Goal: Complete application form: Complete application form

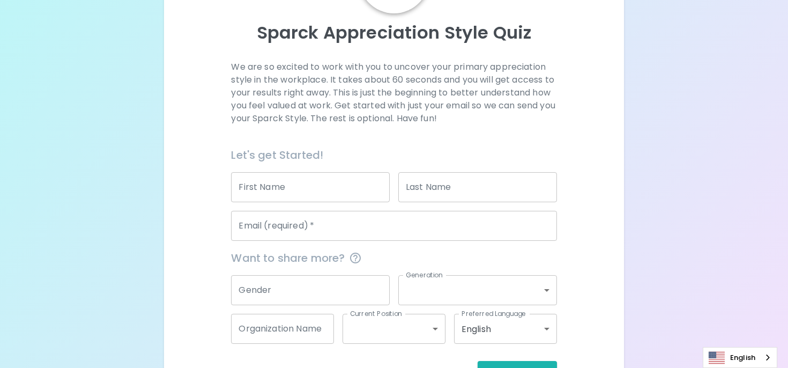
scroll to position [107, 0]
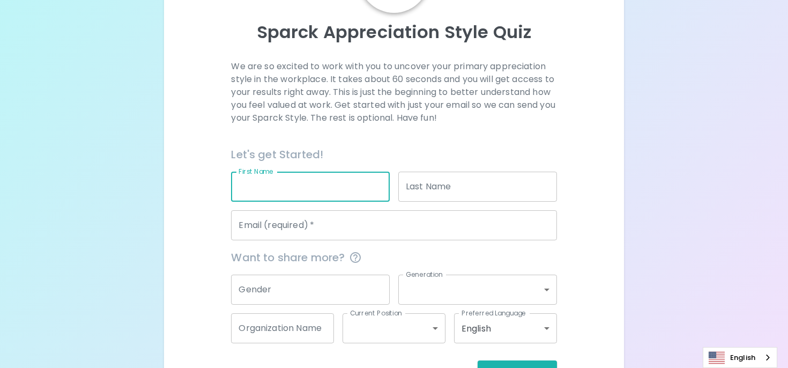
click at [360, 187] on input "First Name" at bounding box center [310, 187] width 159 height 30
type input "[PERSON_NAME]"
click at [439, 210] on input "Email (required)   *" at bounding box center [394, 225] width 326 height 30
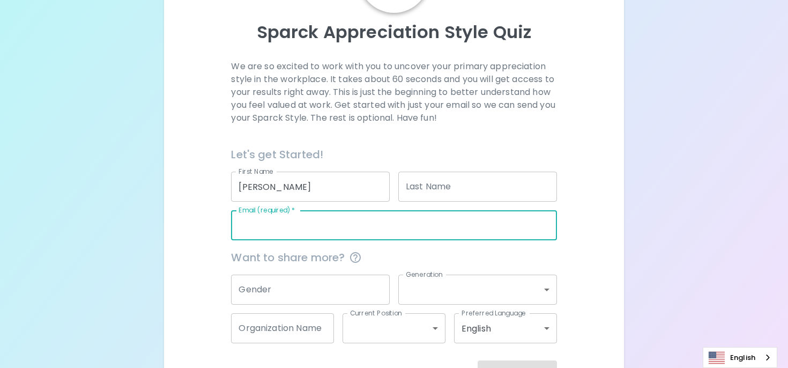
click at [439, 185] on input "Last Name" at bounding box center [477, 187] width 159 height 30
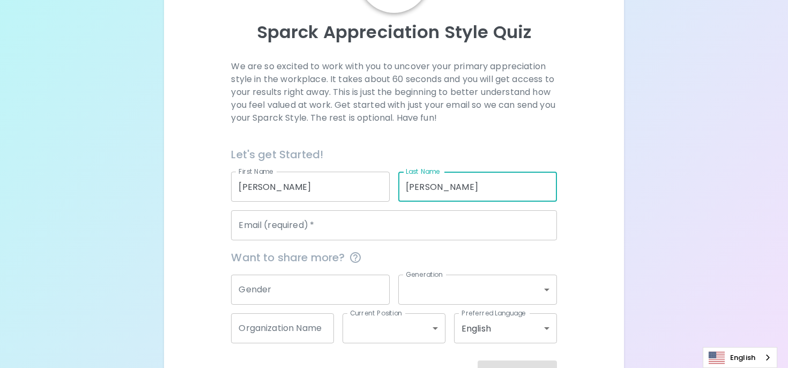
type input "[PERSON_NAME]"
click at [384, 224] on input "Email (required)   *" at bounding box center [394, 225] width 326 height 30
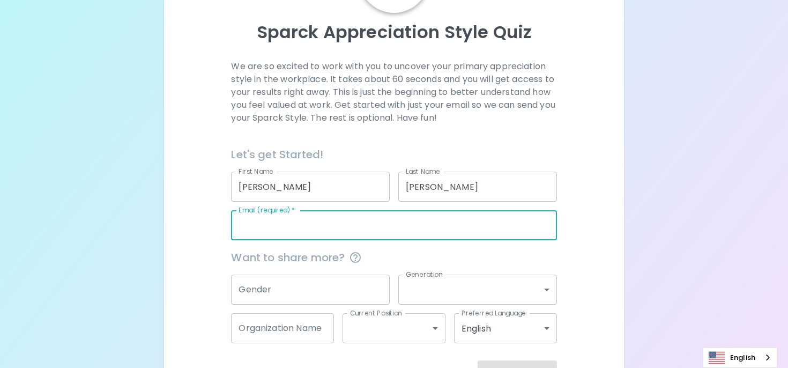
type input "[PERSON_NAME][EMAIL_ADDRESS][DOMAIN_NAME]"
click at [329, 295] on input "Gender" at bounding box center [310, 290] width 159 height 30
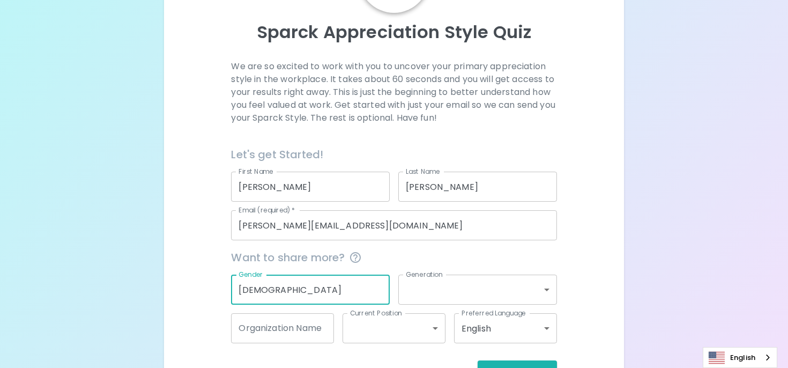
type input "[DEMOGRAPHIC_DATA]"
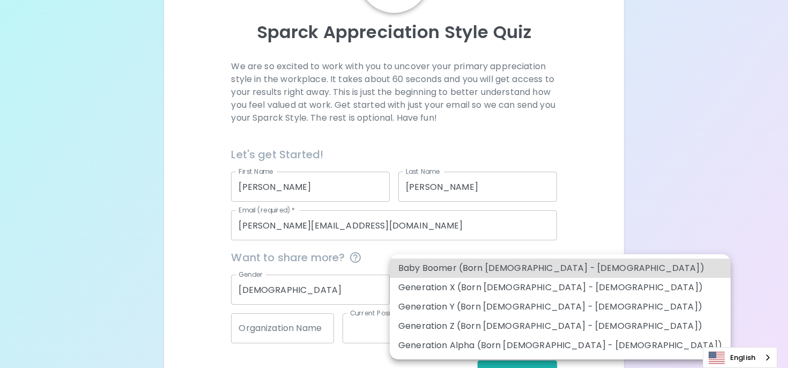
click at [479, 302] on body "Sparck Appreciation Style Quiz We are so excited to work with you to uncover yo…" at bounding box center [394, 148] width 788 height 511
click at [476, 323] on li "Generation Z (Born [DEMOGRAPHIC_DATA] - [DEMOGRAPHIC_DATA])" at bounding box center [560, 325] width 341 height 19
type input "generation_z"
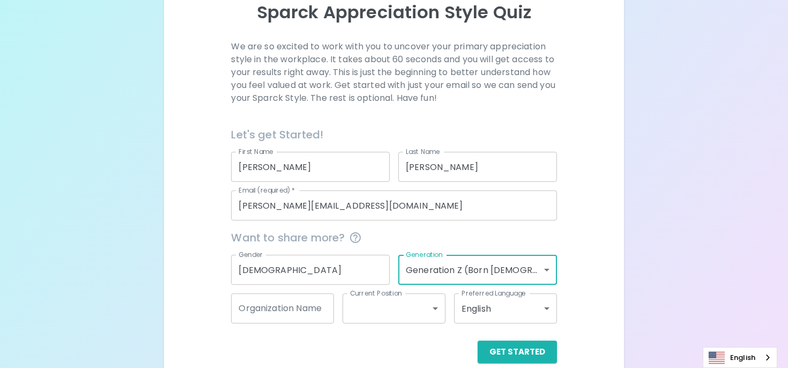
scroll to position [143, 0]
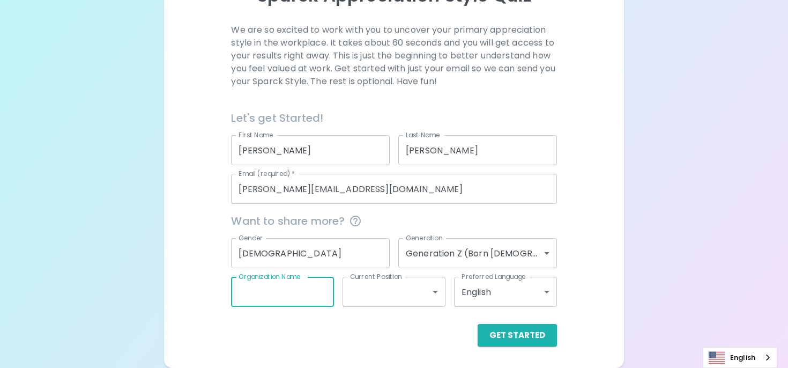
click at [298, 282] on input "Organization Name" at bounding box center [282, 292] width 103 height 30
type input "Enhanced Medical Nutrition"
click at [374, 290] on body "Sparck Appreciation Style Quiz We are so excited to work with you to uncover yo…" at bounding box center [394, 112] width 788 height 511
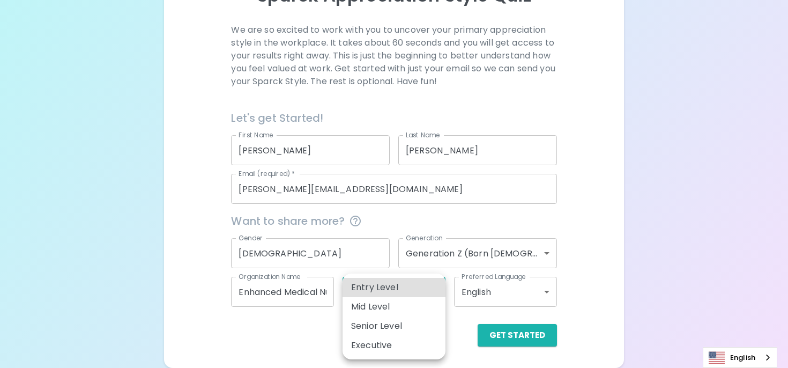
click at [374, 290] on li "Entry Level" at bounding box center [394, 287] width 103 height 19
type input "entry_level"
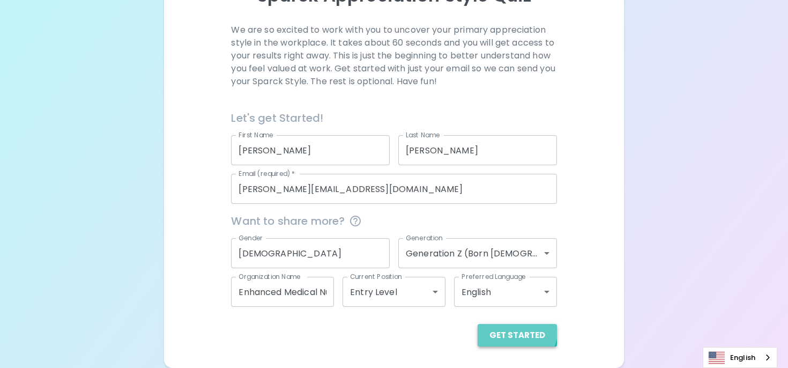
click at [506, 325] on button "Get Started" at bounding box center [517, 335] width 79 height 23
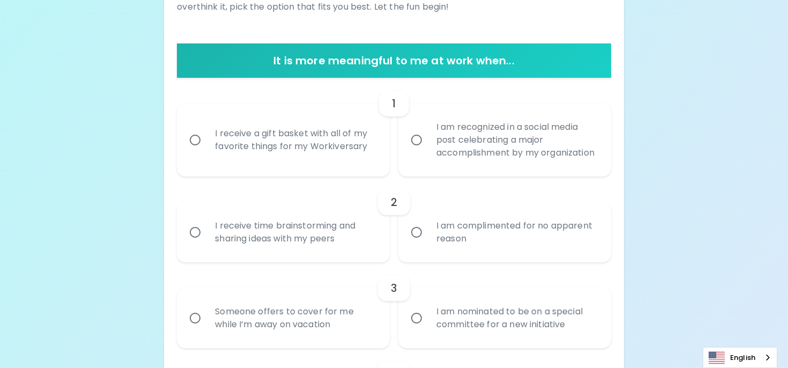
scroll to position [182, 0]
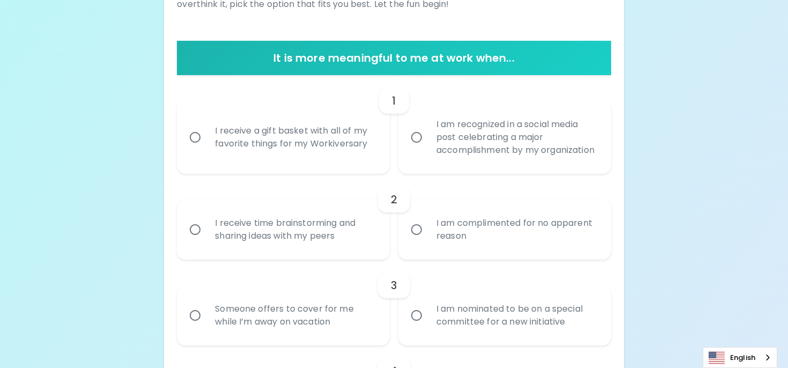
click at [324, 246] on div "I receive time brainstorming and sharing ideas with my peers" at bounding box center [294, 229] width 177 height 51
click at [206, 241] on input "I receive time brainstorming and sharing ideas with my peers" at bounding box center [195, 229] width 23 height 23
radio input "true"
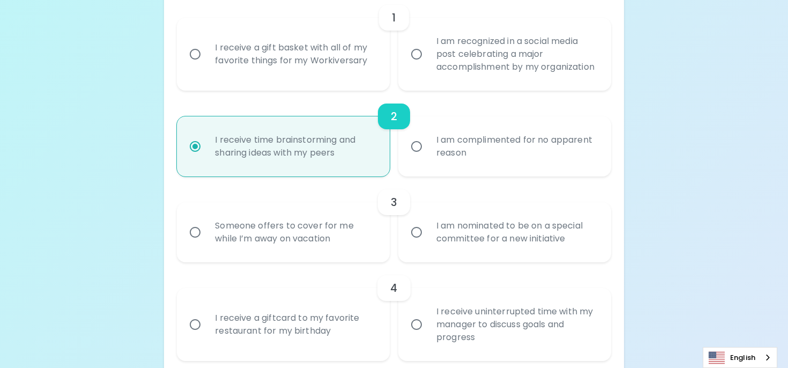
scroll to position [268, 0]
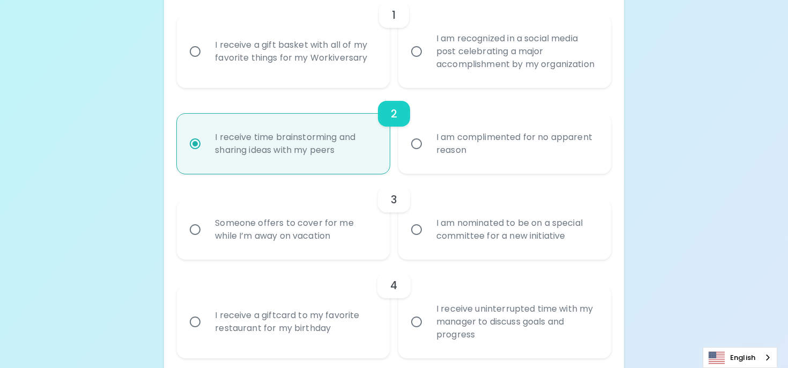
click at [442, 246] on div "I am nominated to be on a special committee for a new initiative" at bounding box center [516, 229] width 177 height 51
click at [428, 241] on input "I am nominated to be on a special committee for a new initiative" at bounding box center [416, 229] width 23 height 23
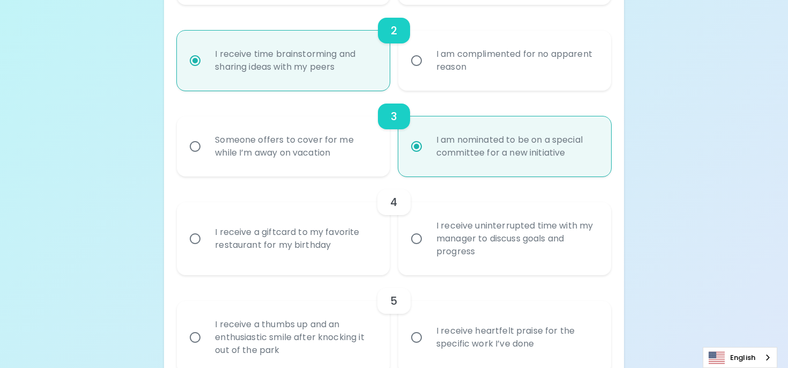
scroll to position [353, 0]
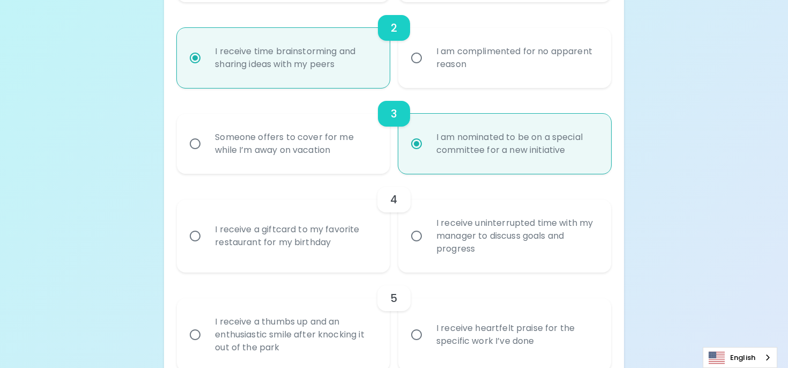
radio input "true"
click at [414, 241] on input "I receive uninterrupted time with my manager to discuss goals and progress" at bounding box center [416, 236] width 23 height 23
radio input "false"
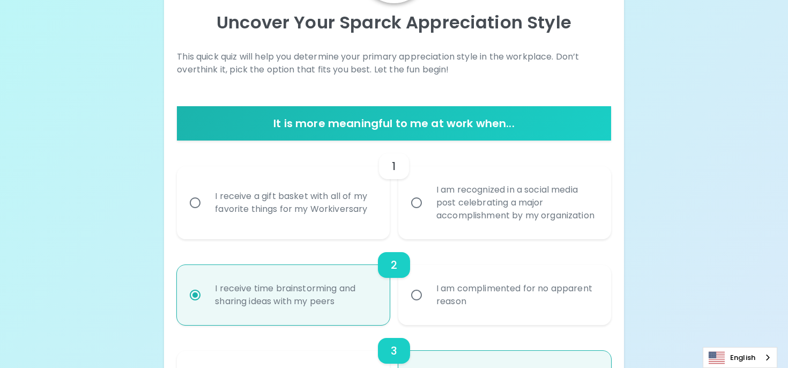
scroll to position [118, 0]
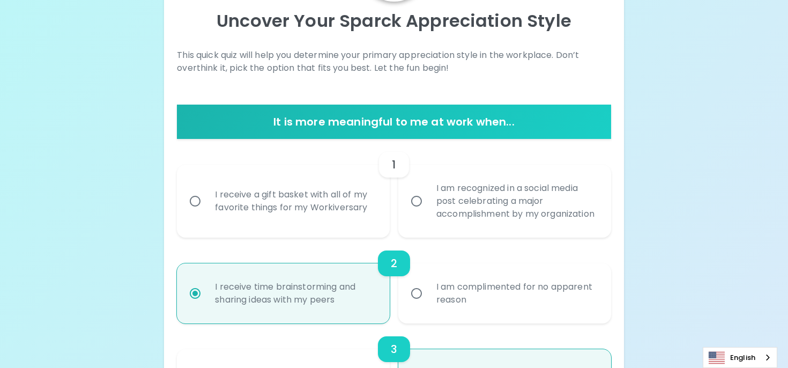
radio input "true"
click at [367, 236] on label "I receive a gift basket with all of my favorite things for my Workiversary" at bounding box center [277, 201] width 213 height 73
click at [206, 212] on input "I receive a gift basket with all of my favorite things for my Workiversary" at bounding box center [195, 201] width 23 height 23
radio input "false"
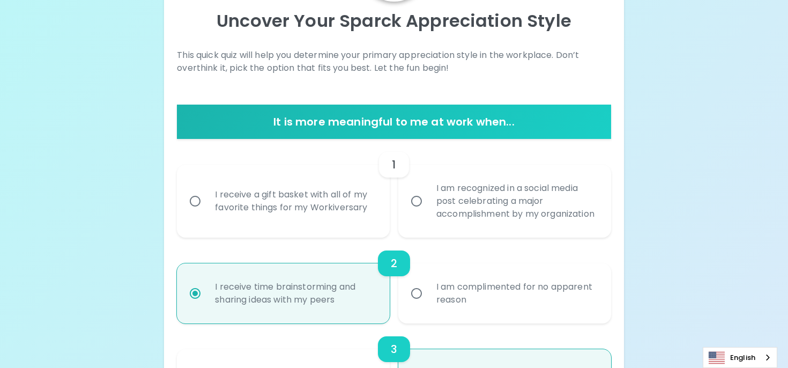
radio input "false"
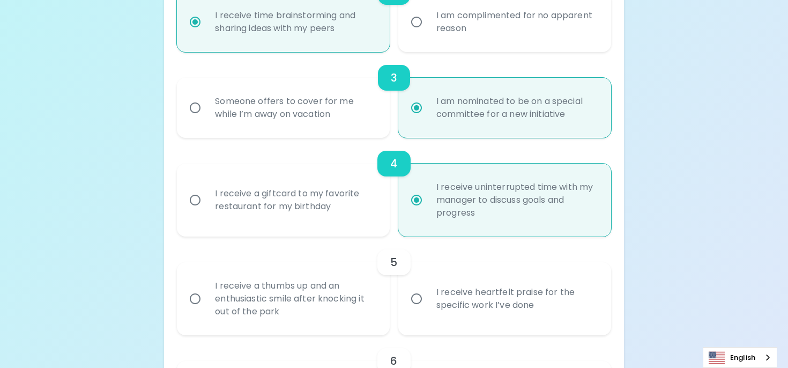
scroll to position [390, 0]
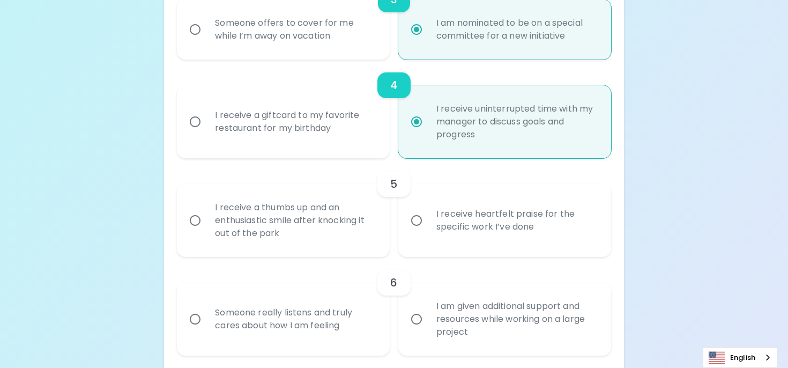
radio input "true"
click at [443, 236] on div "I receive heartfelt praise for the specific work I’ve done" at bounding box center [516, 220] width 177 height 51
click at [428, 232] on input "I receive heartfelt praise for the specific work I’ve done" at bounding box center [416, 220] width 23 height 23
radio input "false"
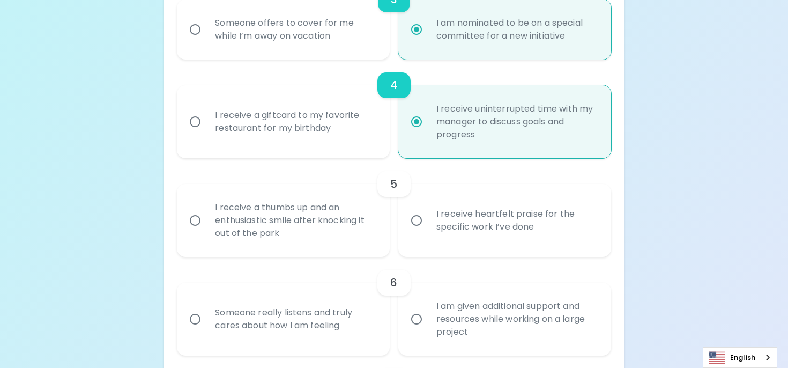
radio input "true"
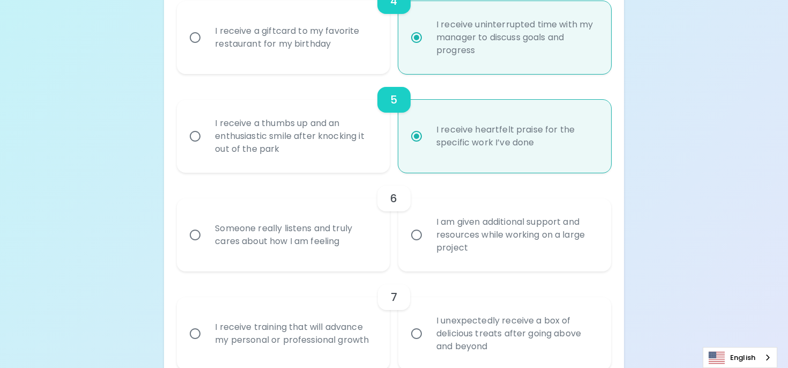
scroll to position [553, 0]
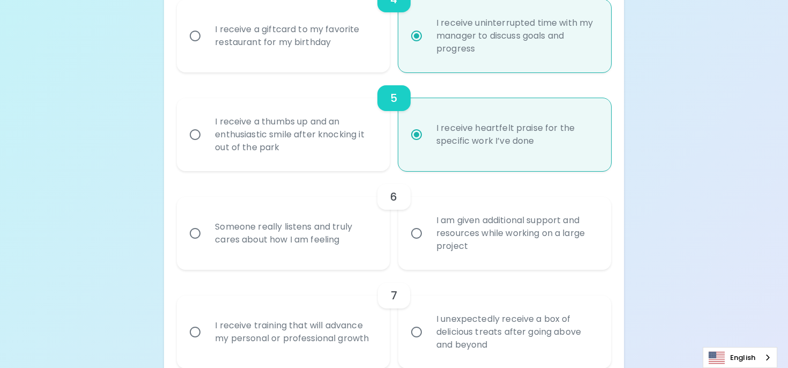
radio input "true"
click at [438, 265] on div "I am given additional support and resources while working on a large project" at bounding box center [516, 233] width 177 height 64
click at [428, 245] on input "I am given additional support and resources while working on a large project" at bounding box center [416, 233] width 23 height 23
radio input "false"
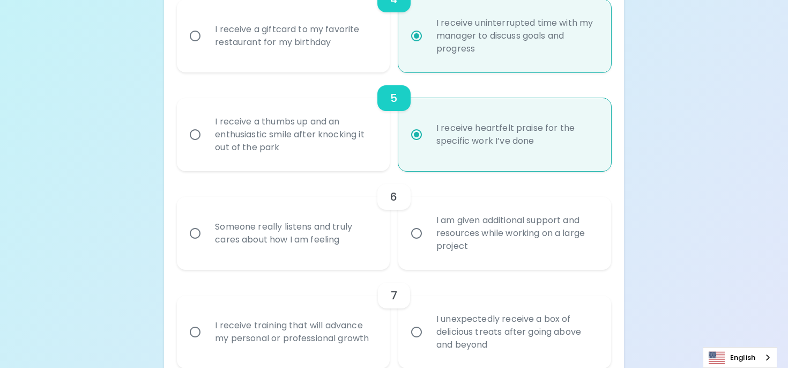
radio input "false"
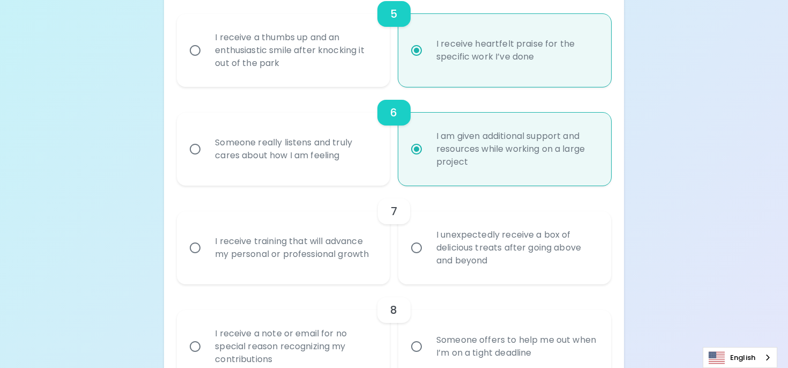
scroll to position [639, 0]
radio input "true"
click at [379, 272] on div "I receive training that will advance my personal or professional growth" at bounding box center [294, 245] width 177 height 51
click at [206, 257] on input "I receive training that will advance my personal or professional growth" at bounding box center [195, 246] width 23 height 23
radio input "false"
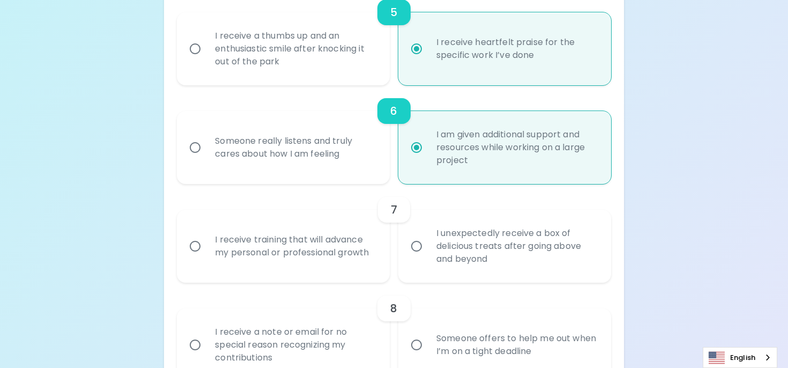
radio input "false"
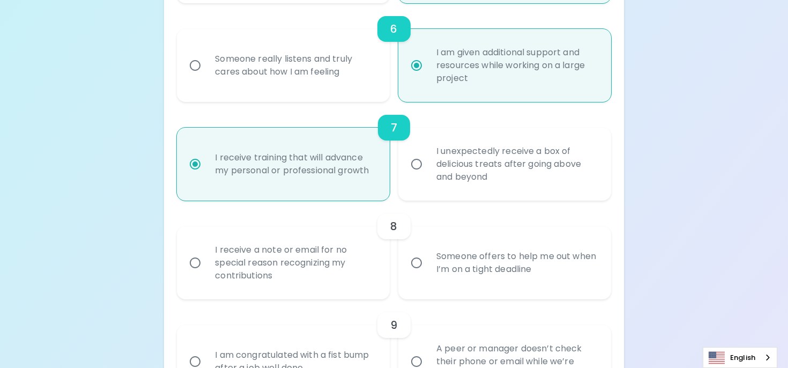
scroll to position [725, 0]
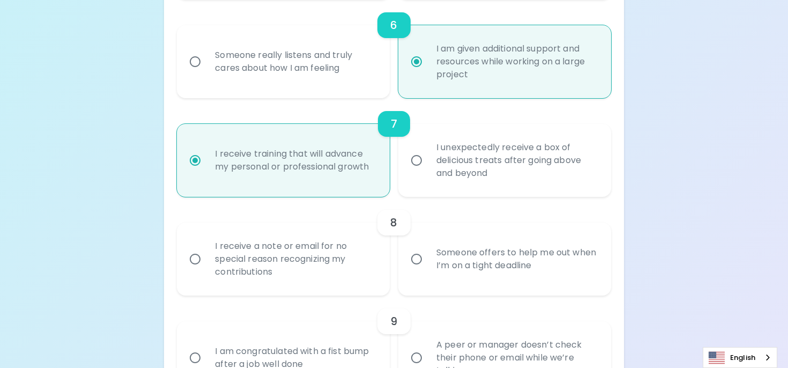
radio input "true"
click at [459, 284] on div "Someone offers to help me out when I’m on a tight deadline" at bounding box center [516, 258] width 177 height 51
click at [428, 270] on input "Someone offers to help me out when I’m on a tight deadline" at bounding box center [416, 259] width 23 height 23
radio input "false"
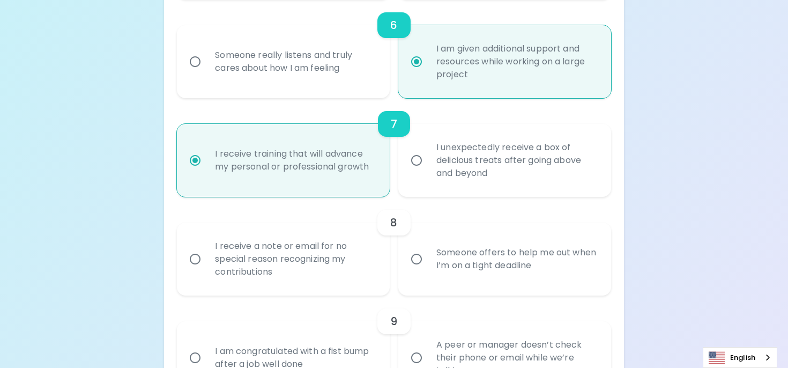
radio input "false"
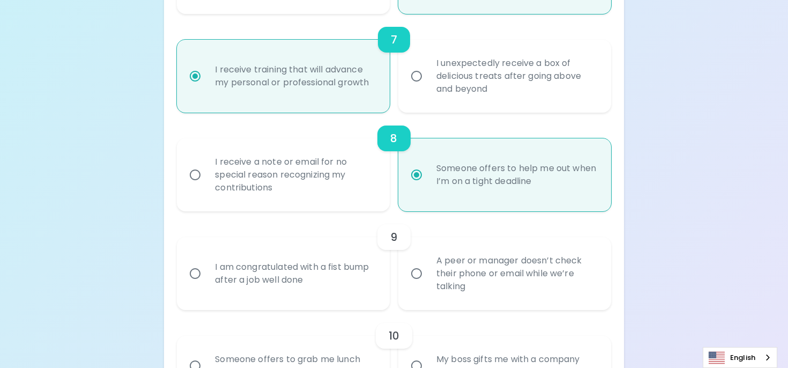
scroll to position [811, 0]
radio input "true"
click at [376, 298] on div "I am congratulated with a fist bump after a job well done" at bounding box center [294, 271] width 177 height 51
click at [206, 283] on input "I am congratulated with a fist bump after a job well done" at bounding box center [195, 272] width 23 height 23
radio input "false"
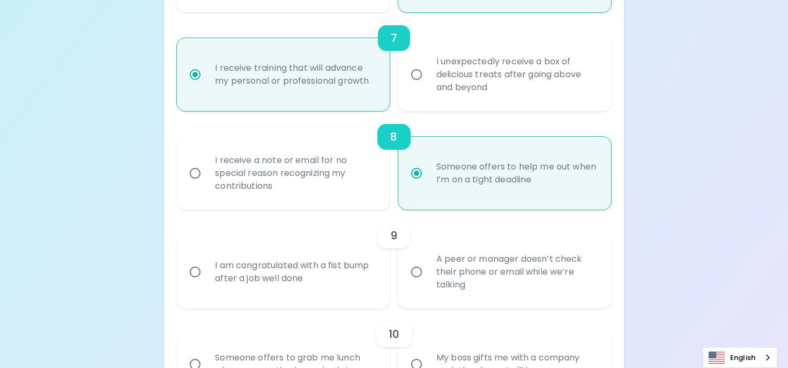
radio input "false"
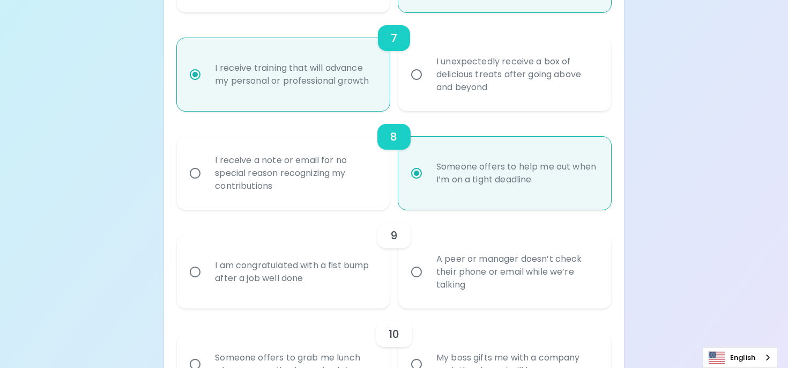
radio input "false"
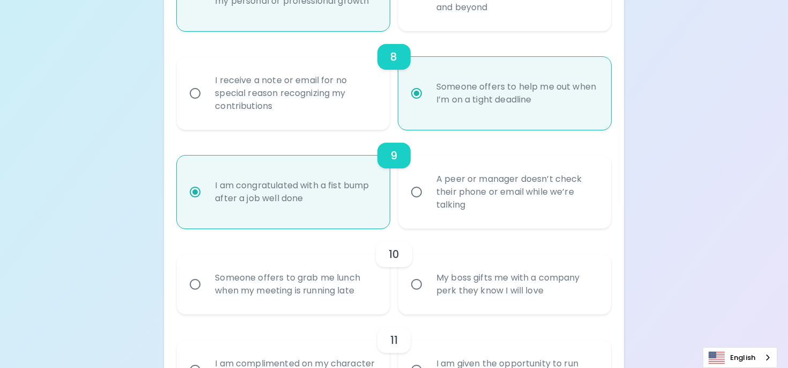
scroll to position [897, 0]
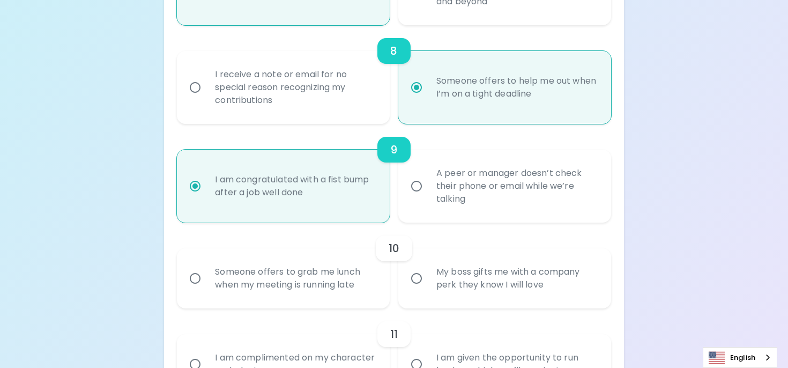
radio input "true"
click at [469, 302] on div "My boss gifts me with a company perk they know I will love" at bounding box center [516, 278] width 177 height 51
click at [428, 290] on input "My boss gifts me with a company perk they know I will love" at bounding box center [416, 278] width 23 height 23
radio input "false"
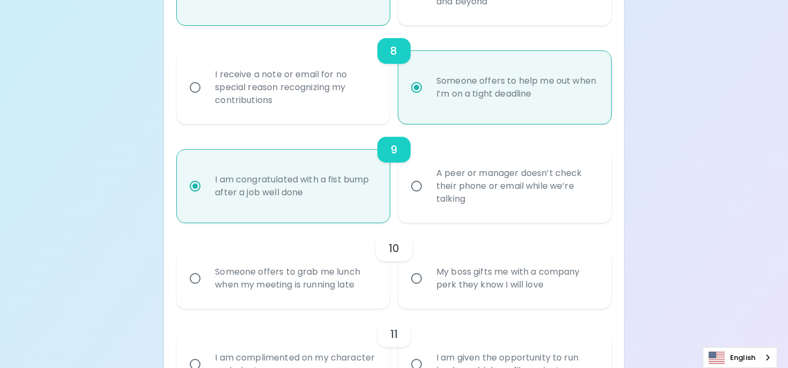
radio input "false"
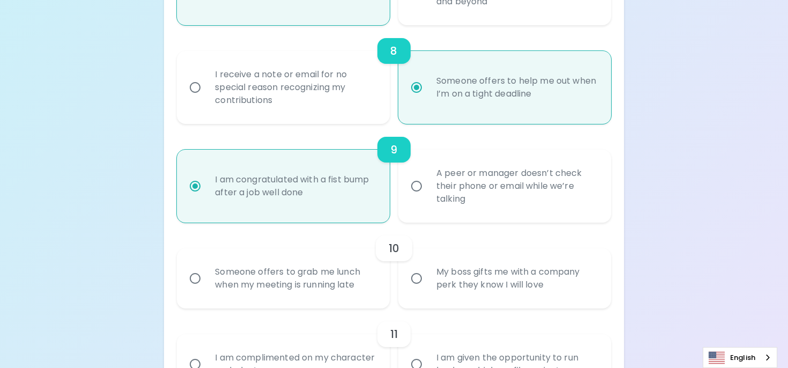
radio input "false"
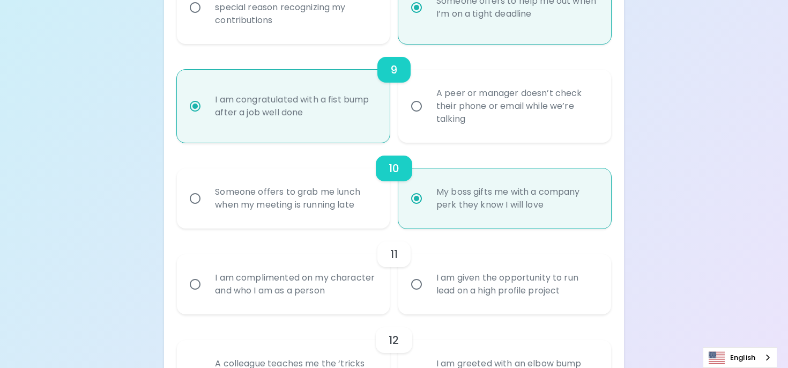
scroll to position [982, 0]
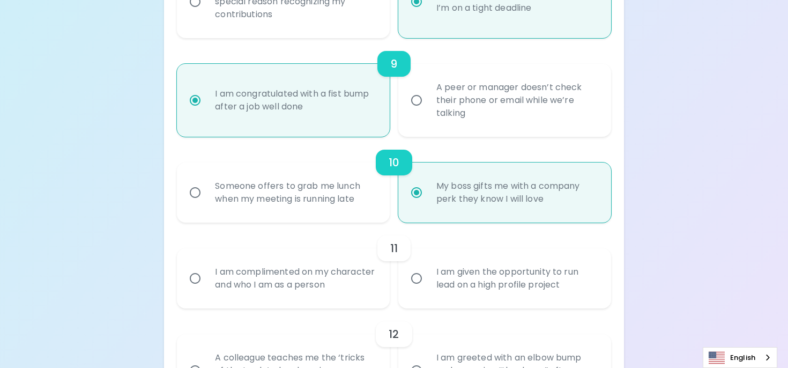
radio input "true"
click at [469, 302] on div "I am given the opportunity to run lead on a high profile project" at bounding box center [516, 278] width 177 height 51
click at [428, 290] on input "I am given the opportunity to run lead on a high profile project" at bounding box center [416, 278] width 23 height 23
radio input "false"
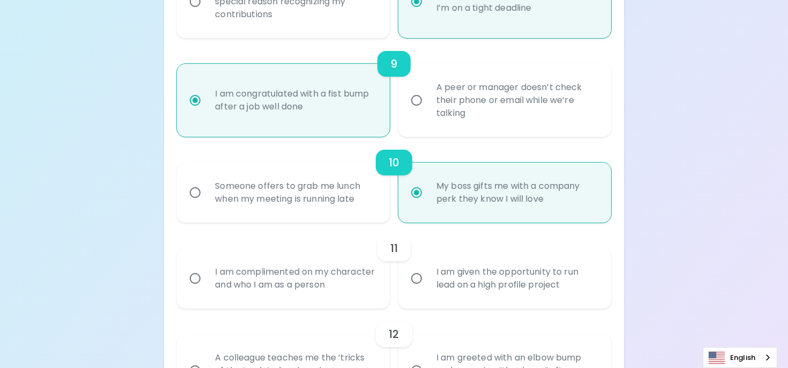
radio input "false"
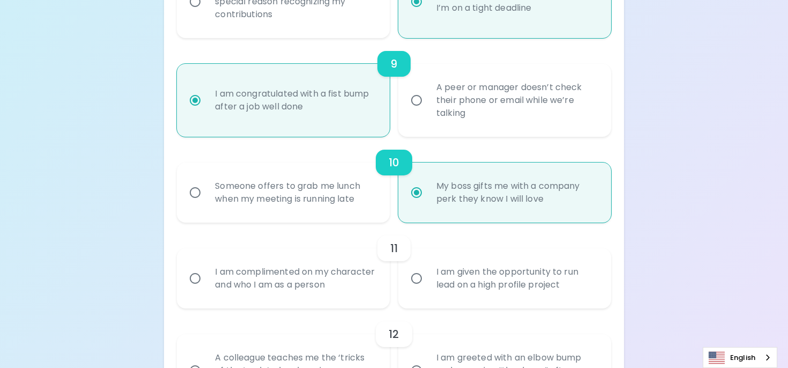
radio input "false"
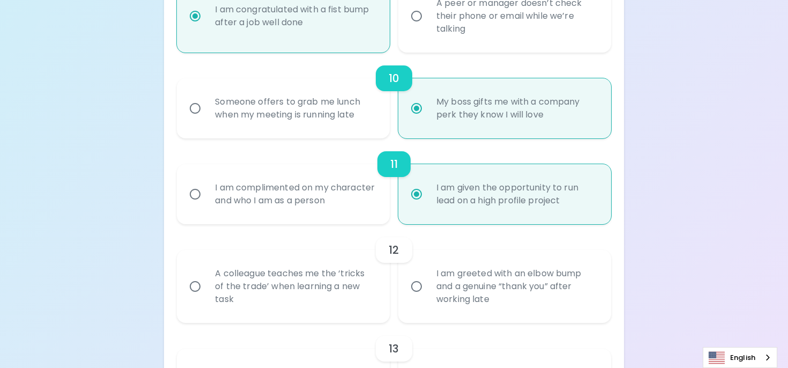
scroll to position [1068, 0]
radio input "true"
click at [340, 304] on div "A colleague teaches me the ‘tricks of the trade’ when learning a new task" at bounding box center [294, 285] width 177 height 64
click at [206, 296] on input "A colleague teaches me the ‘tricks of the trade’ when learning a new task" at bounding box center [195, 284] width 23 height 23
radio input "false"
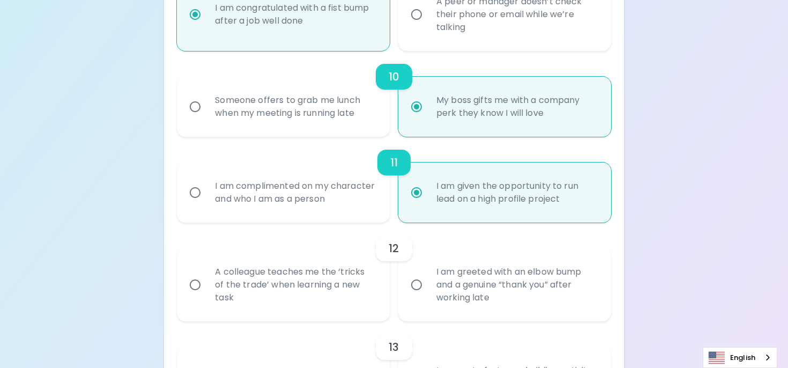
radio input "false"
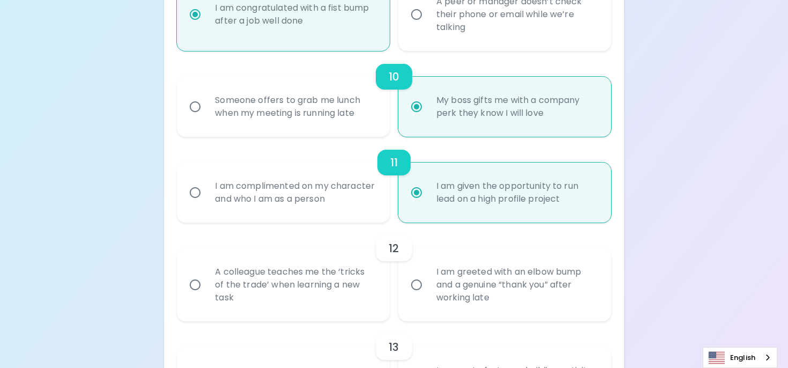
radio input "false"
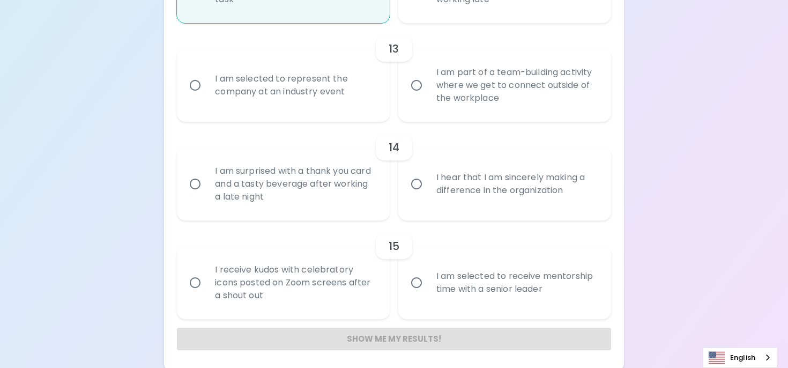
scroll to position [1365, 0]
radio input "true"
click at [439, 297] on div "I am selected to receive mentorship time with a senior leader" at bounding box center [516, 283] width 177 height 51
click at [428, 295] on input "I am selected to receive mentorship time with a senior leader" at bounding box center [416, 283] width 23 height 23
radio input "false"
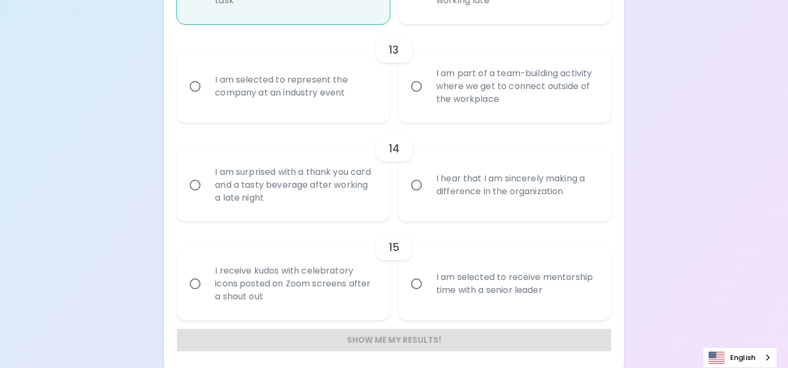
radio input "false"
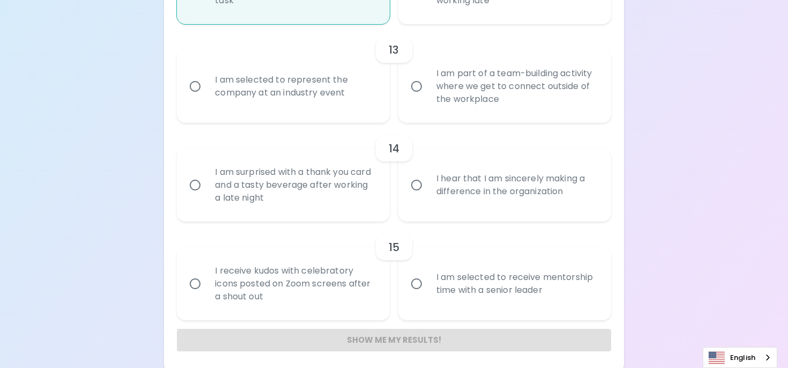
radio input "false"
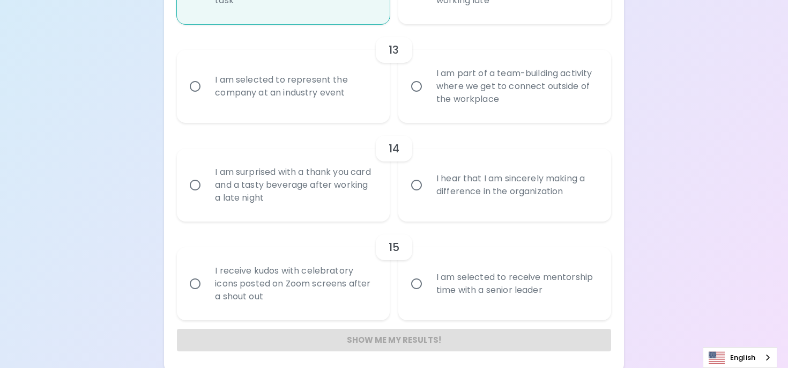
scroll to position [1383, 0]
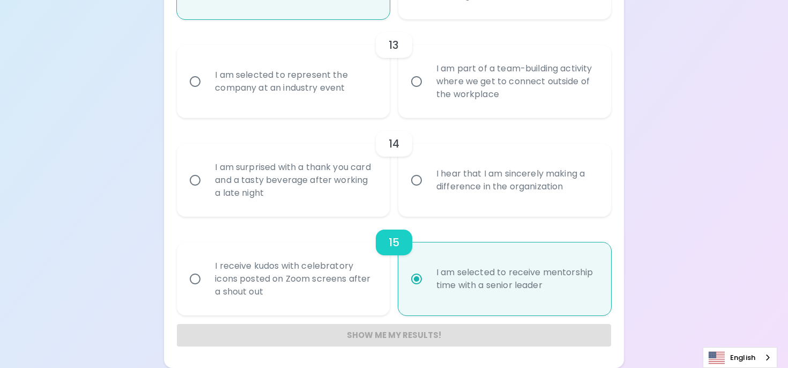
radio input "true"
click at [343, 201] on div "I am surprised with a thank you card and a tasty beverage after working a late …" at bounding box center [294, 180] width 177 height 64
click at [206, 191] on input "I am surprised with a thank you card and a tasty beverage after working a late …" at bounding box center [195, 180] width 23 height 23
radio input "false"
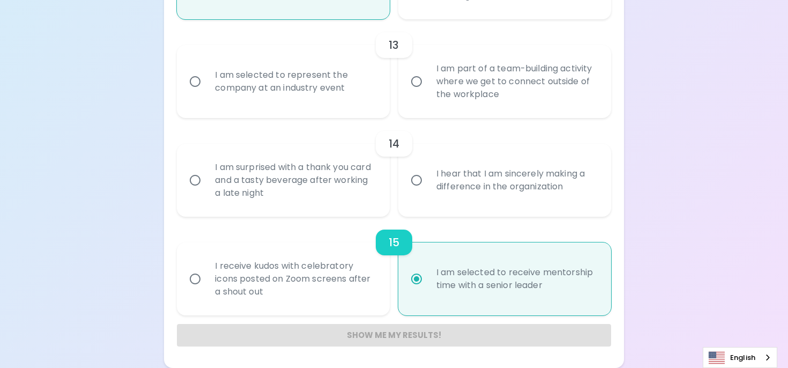
radio input "false"
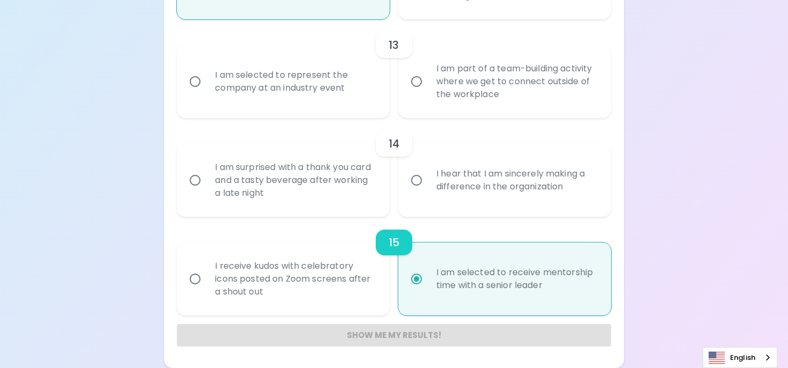
radio input "false"
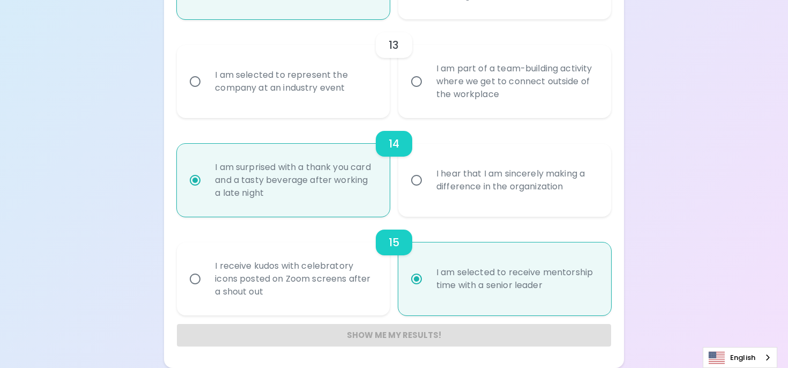
radio input "true"
click at [355, 87] on div "I am selected to represent the company at an industry event" at bounding box center [294, 81] width 177 height 51
click at [206, 87] on input "I am selected to represent the company at an industry event" at bounding box center [195, 81] width 23 height 23
radio input "false"
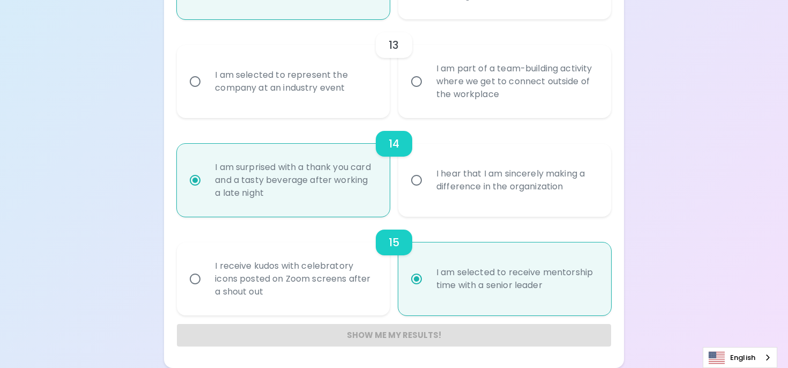
radio input "false"
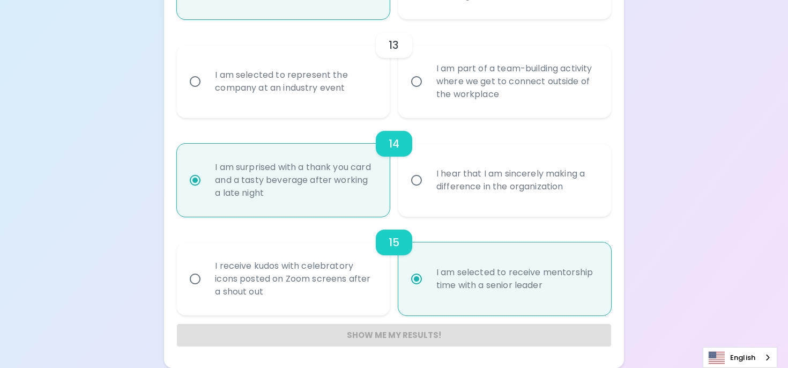
radio input "false"
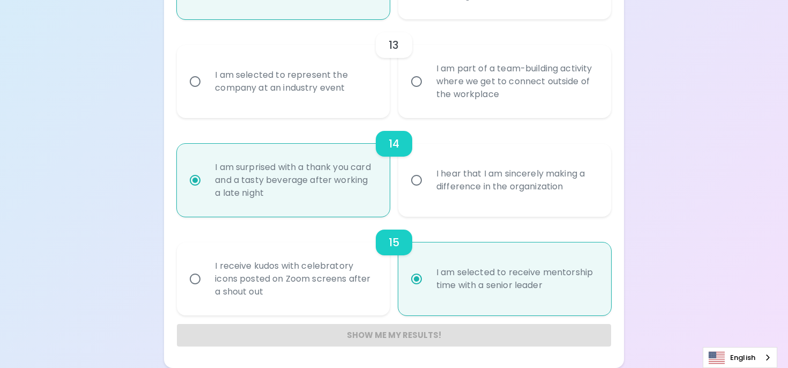
radio input "false"
radio input "true"
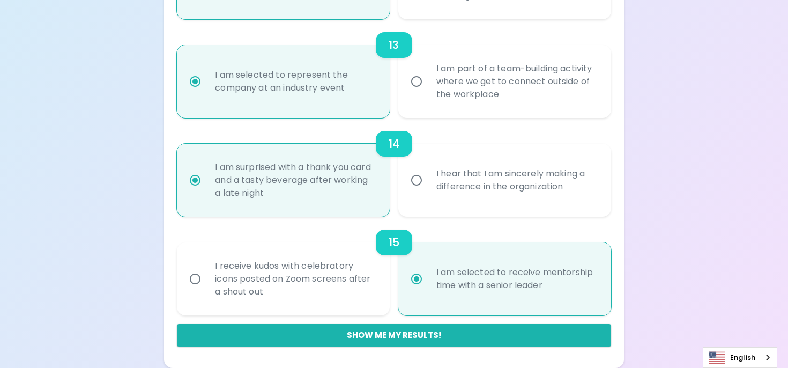
radio input "true"
click at [443, 103] on div "I am part of a team-building activity where we get to connect outside of the wo…" at bounding box center [516, 81] width 177 height 64
click at [428, 93] on input "I am part of a team-building activity where we get to connect outside of the wo…" at bounding box center [416, 81] width 23 height 23
radio input "false"
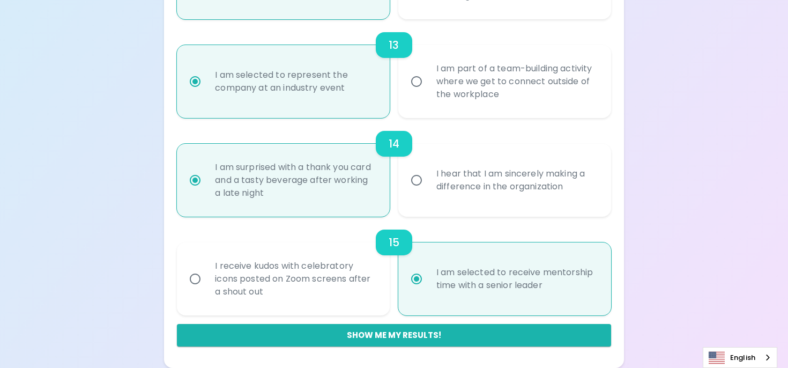
radio input "false"
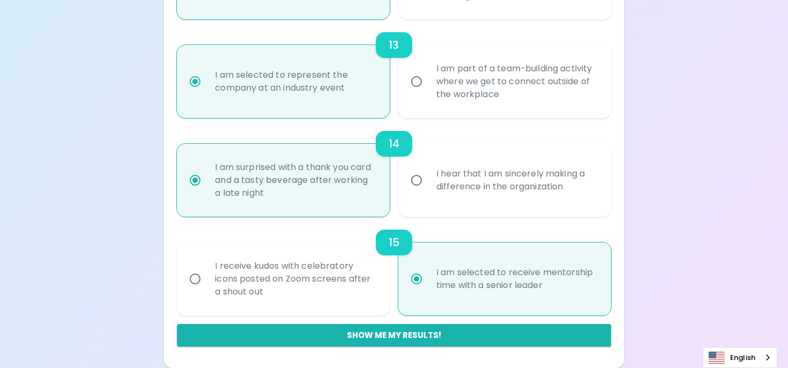
radio input "false"
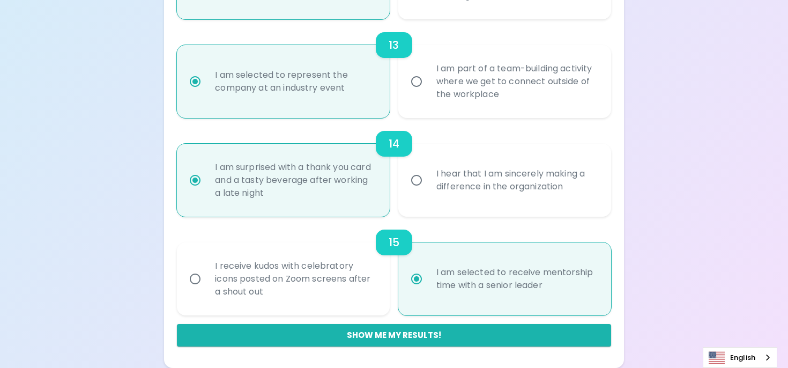
radio input "false"
radio input "true"
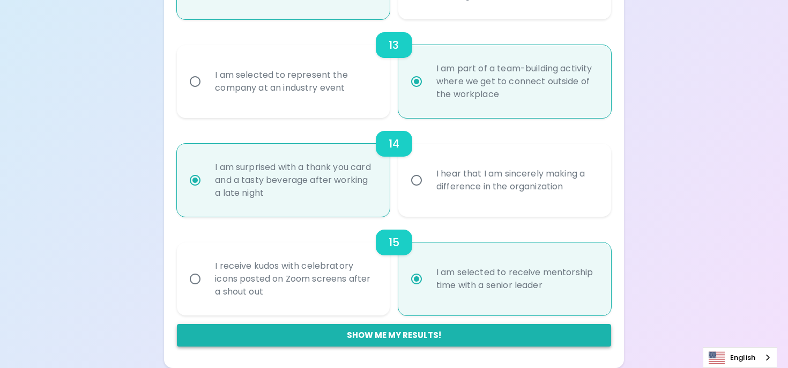
radio input "true"
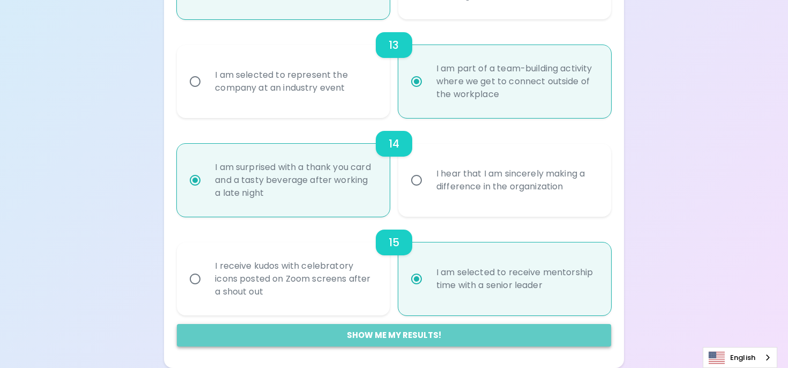
click at [390, 342] on button "Show me my results!" at bounding box center [394, 335] width 434 height 23
radio input "false"
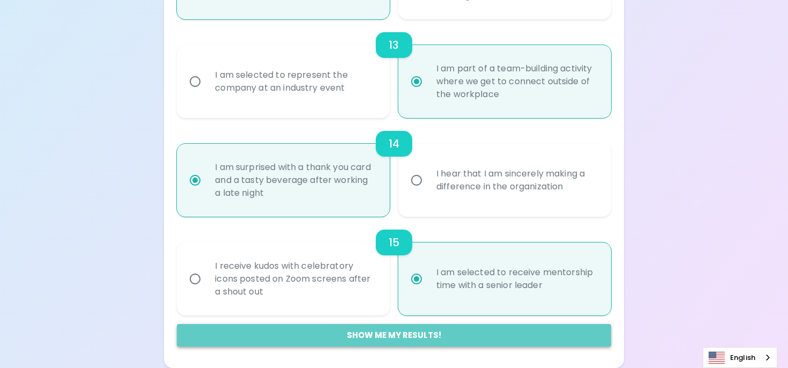
radio input "false"
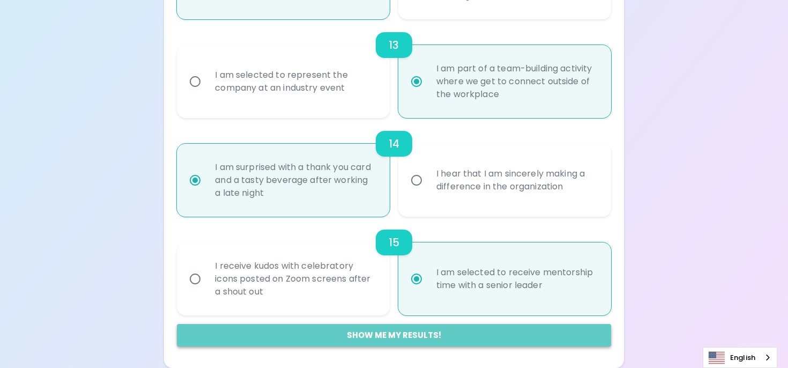
radio input "false"
radio input "true"
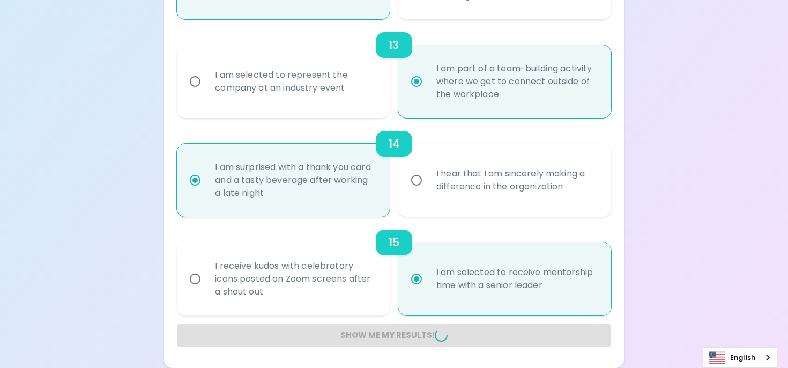
radio input "false"
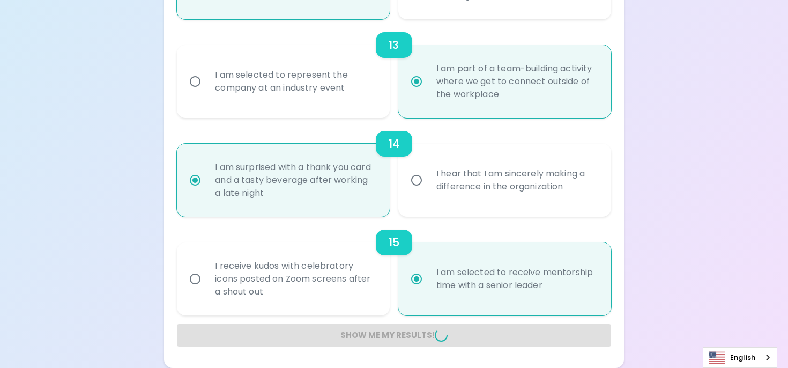
radio input "false"
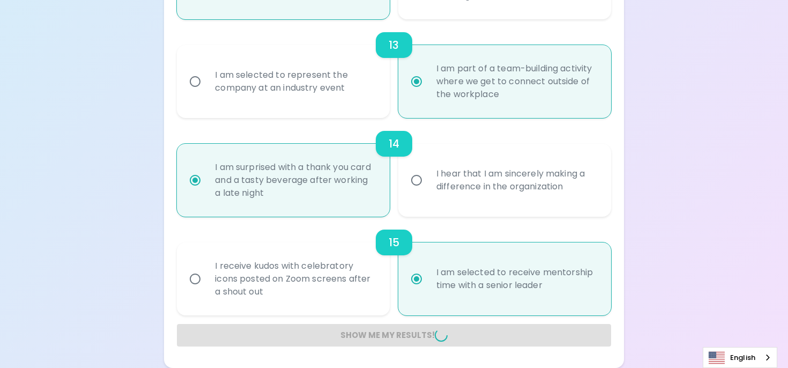
radio input "false"
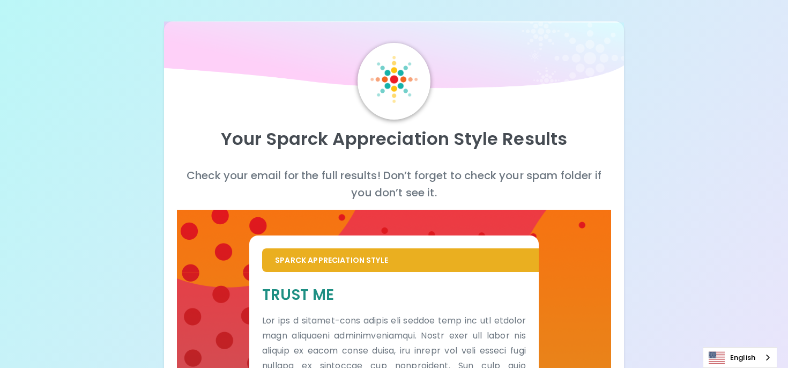
scroll to position [293, 0]
